Goal: Navigation & Orientation: Find specific page/section

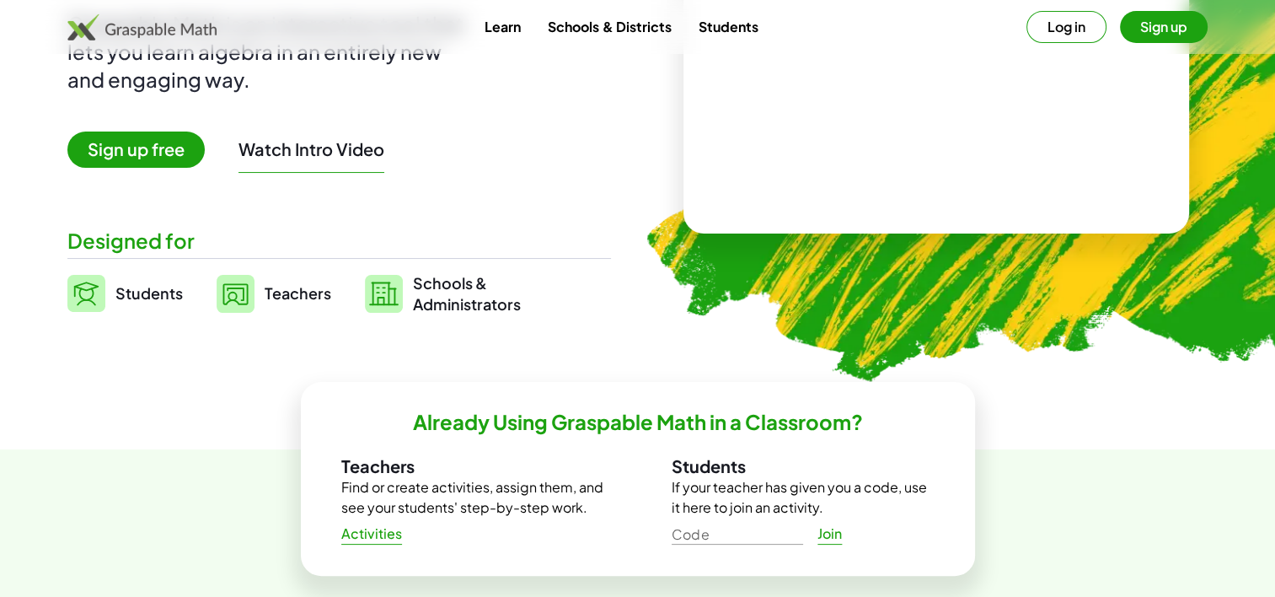
scroll to position [243, 0]
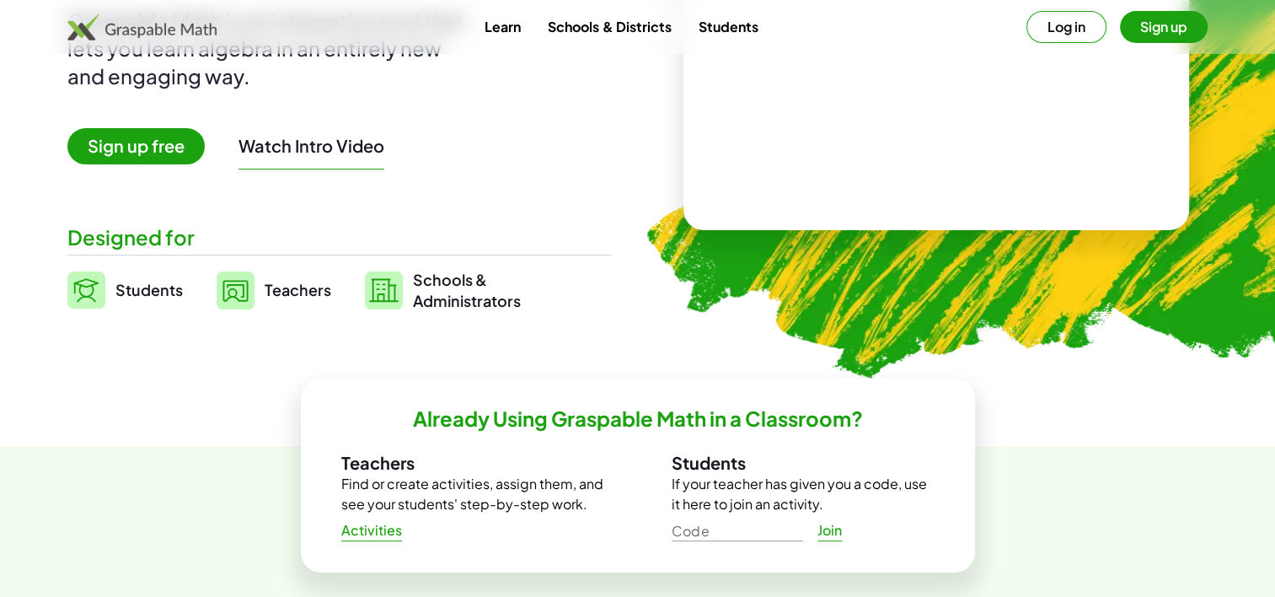
click at [233, 284] on img at bounding box center [236, 290] width 38 height 38
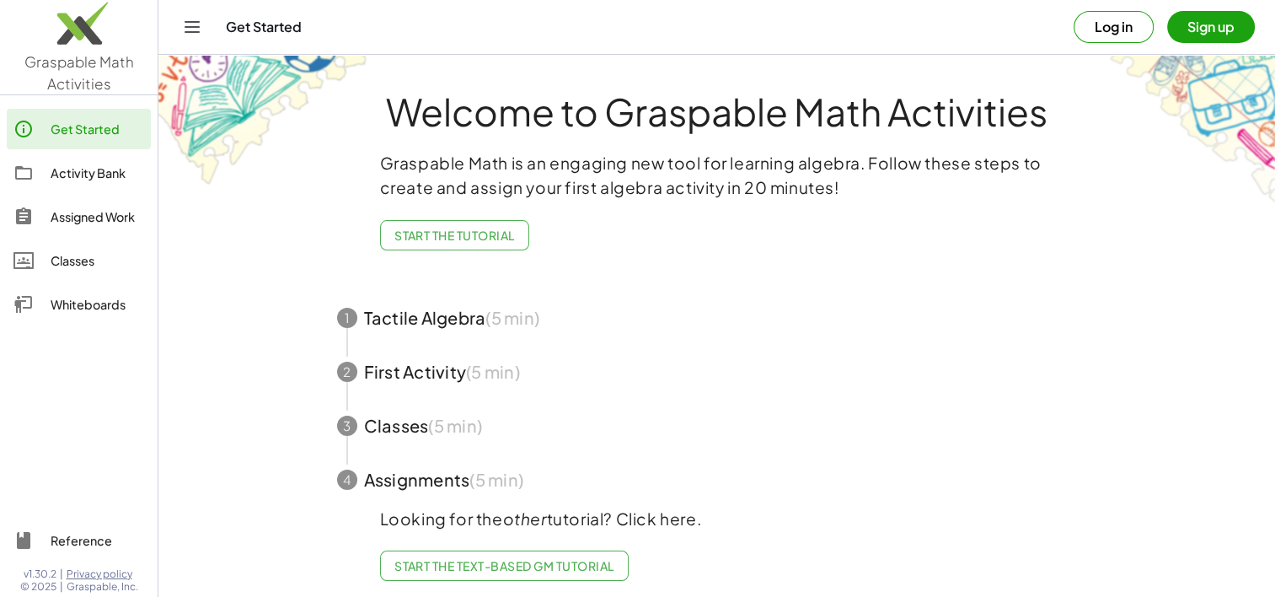
click at [442, 319] on span "button" at bounding box center [717, 318] width 801 height 54
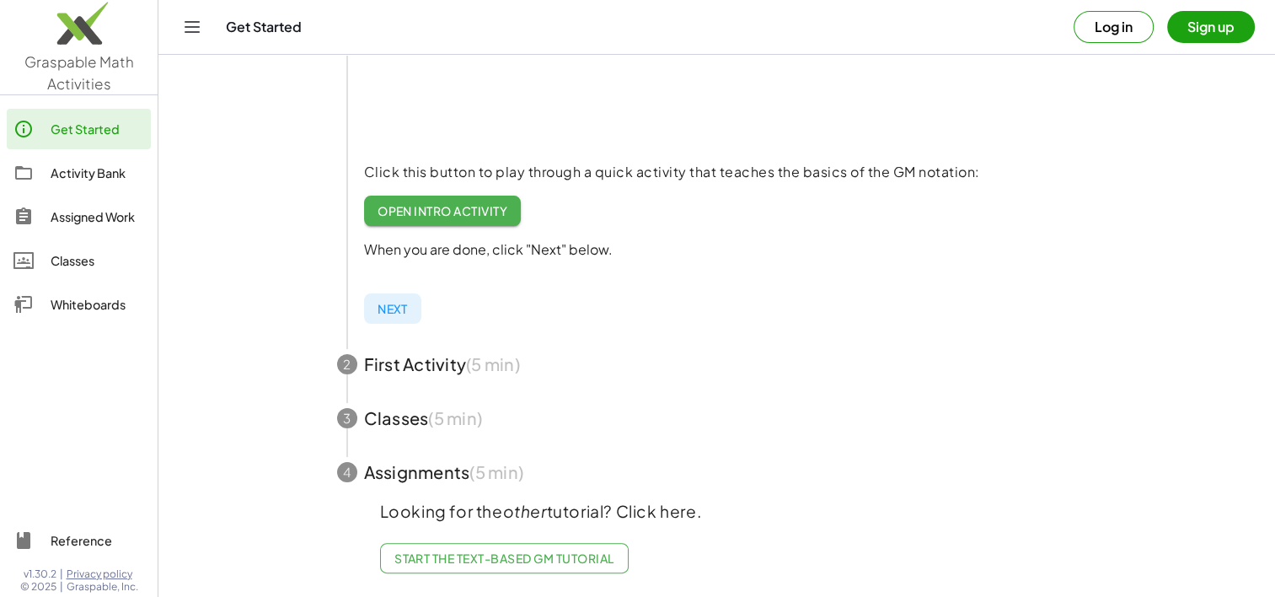
scroll to position [300, 0]
click at [452, 347] on span "button" at bounding box center [717, 364] width 801 height 54
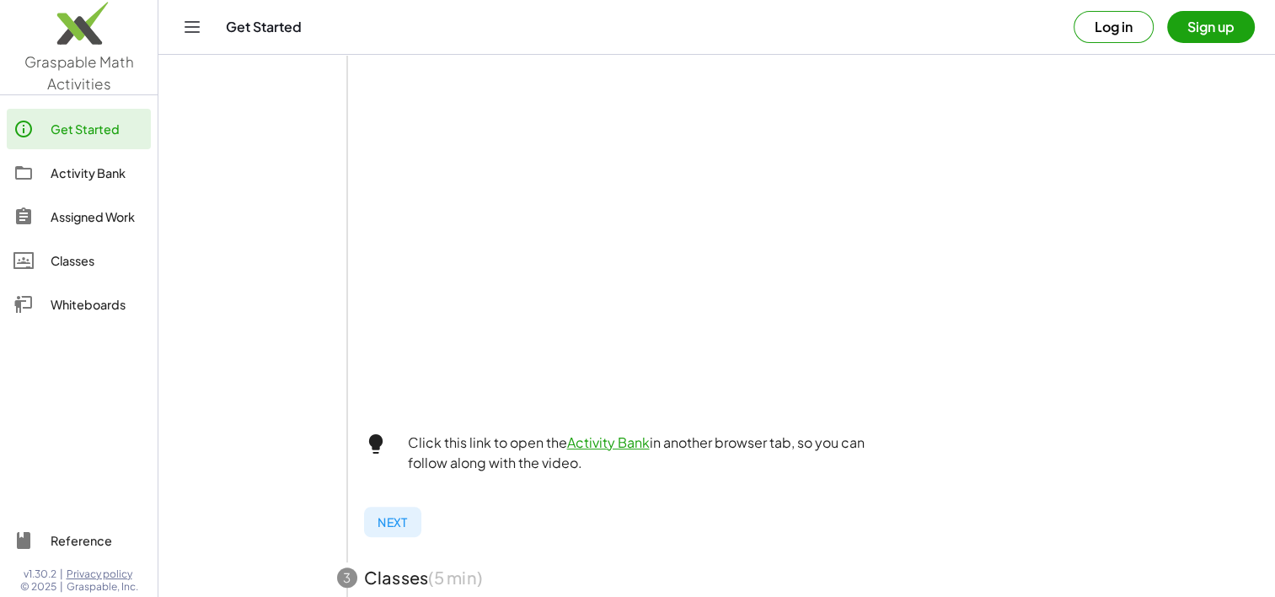
scroll to position [635, 0]
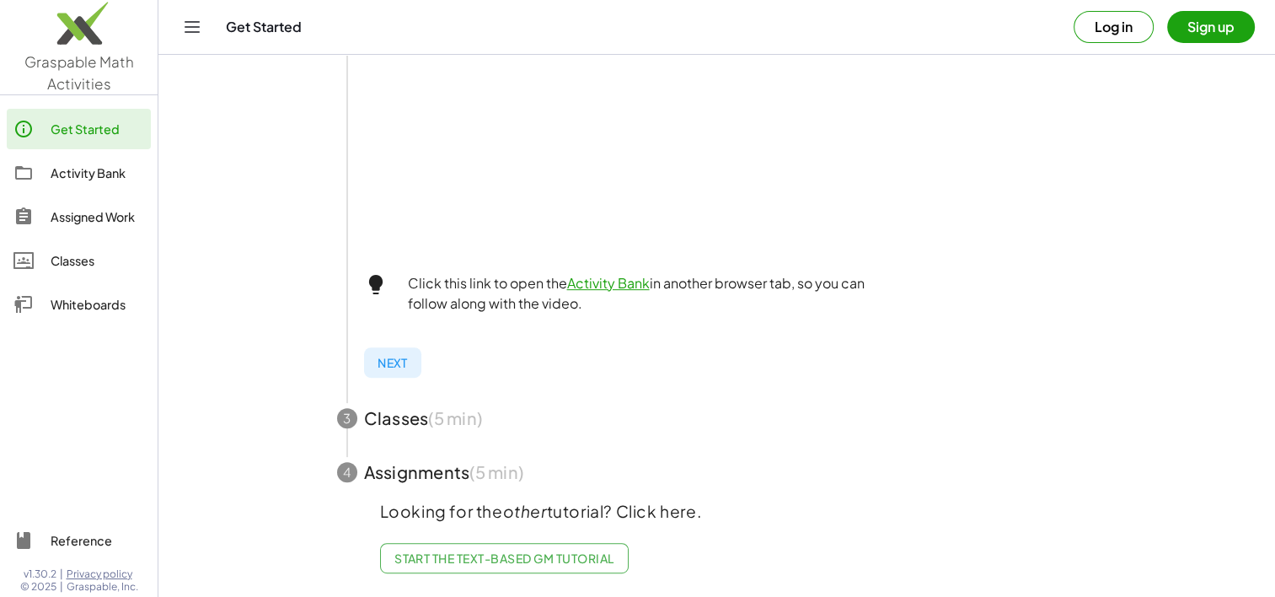
click at [110, 174] on div "Activity Bank" at bounding box center [98, 173] width 94 height 20
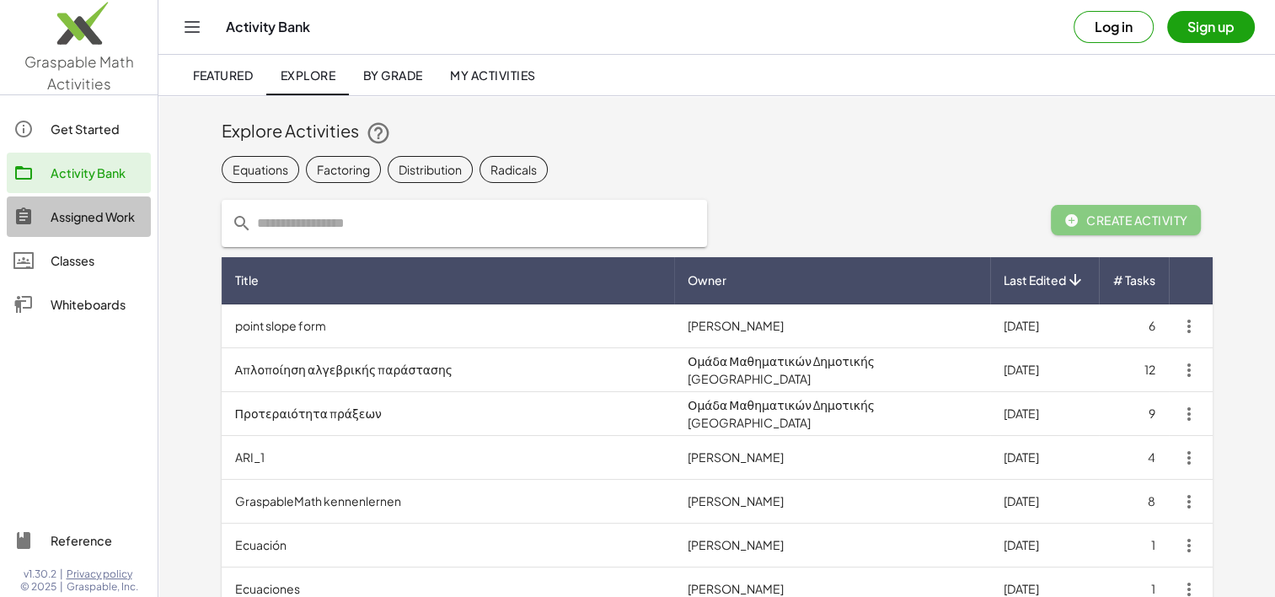
click at [75, 216] on div "Assigned Work" at bounding box center [98, 217] width 94 height 20
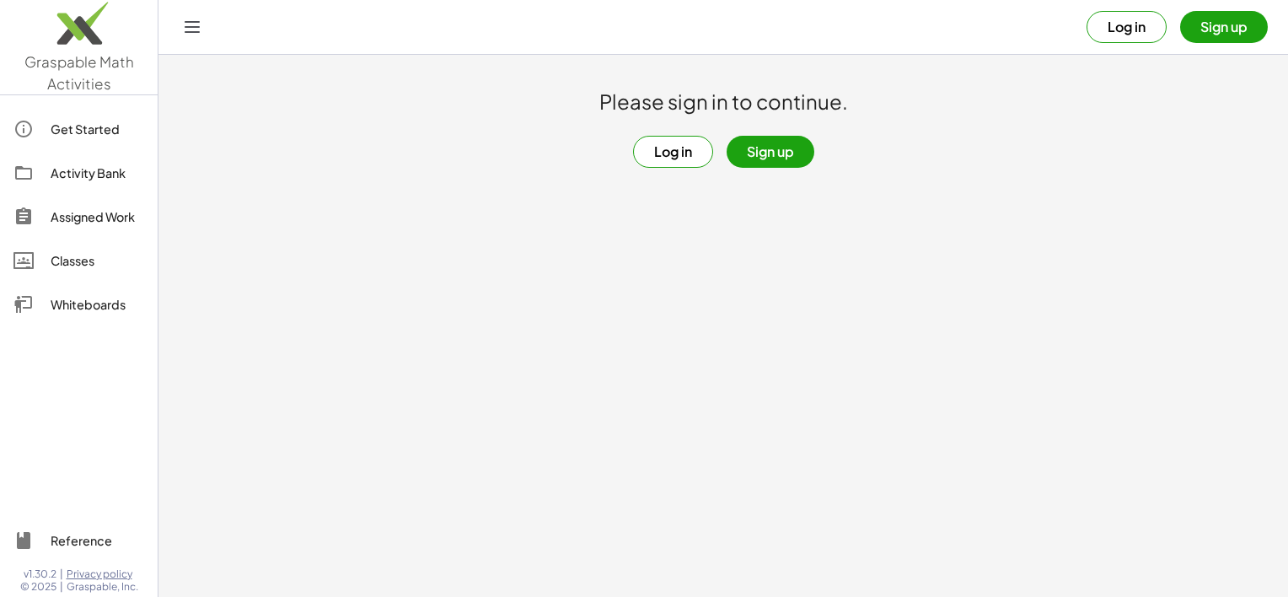
click at [83, 261] on div "Classes" at bounding box center [98, 260] width 94 height 20
click at [773, 152] on button "Sign up" at bounding box center [771, 152] width 88 height 32
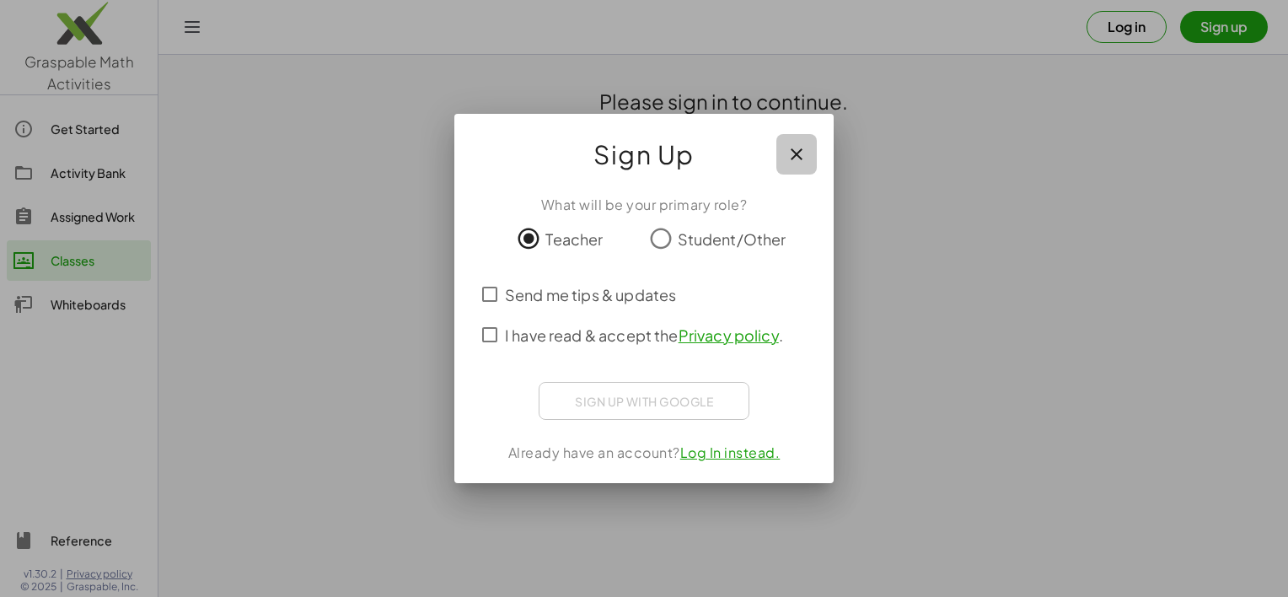
click at [791, 153] on icon "button" at bounding box center [796, 154] width 20 height 20
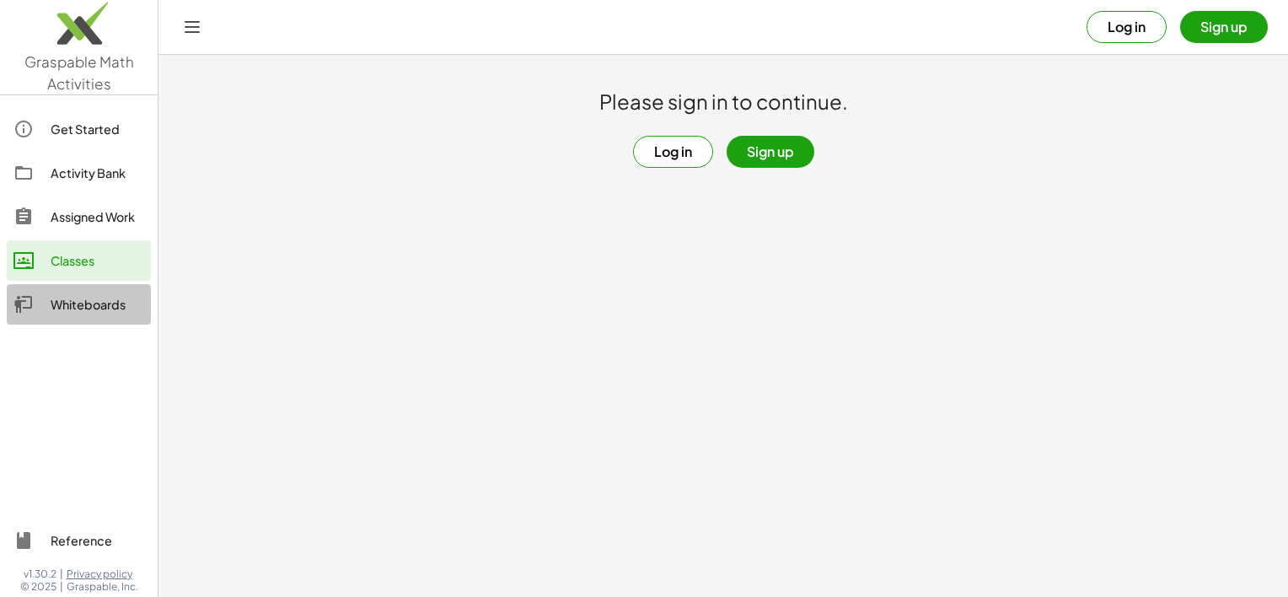
click at [105, 299] on div "Whiteboards" at bounding box center [98, 304] width 94 height 20
